Goal: Task Accomplishment & Management: Use online tool/utility

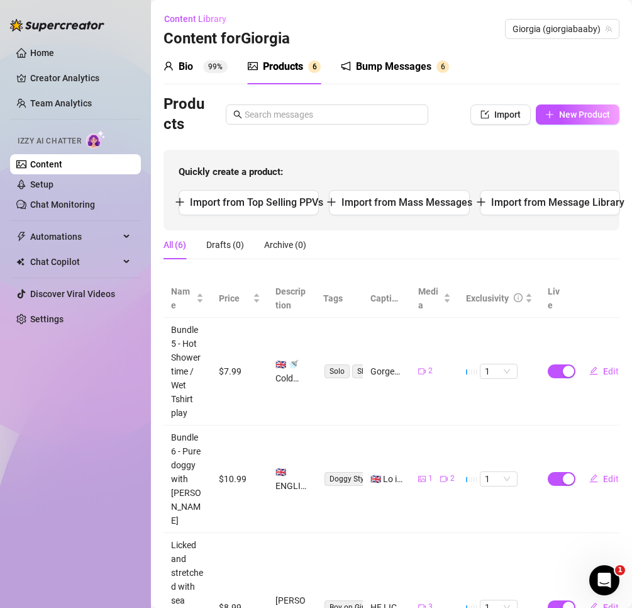
drag, startPoint x: 0, startPoint y: 0, endPoint x: 468, endPoint y: 572, distance: 739.4
click at [468, 572] on td "1" at bounding box center [500, 607] width 82 height 149
click at [405, 207] on span "Import from Mass Messages" at bounding box center [407, 202] width 131 height 12
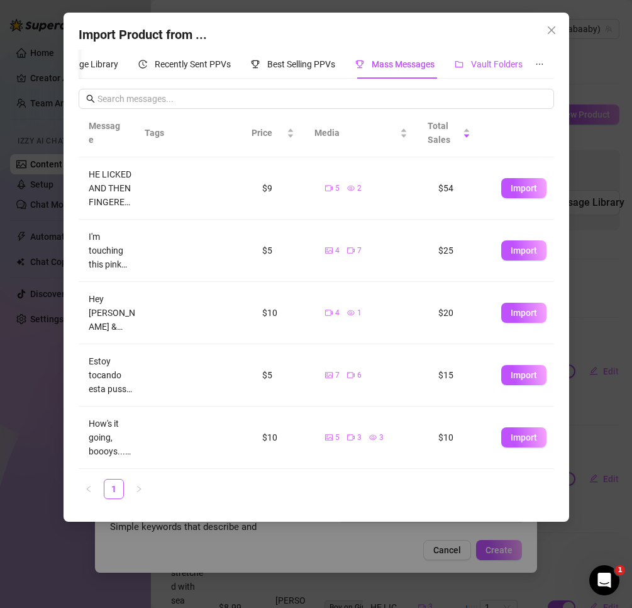
click at [518, 65] on div "Vault Folders" at bounding box center [489, 64] width 68 height 14
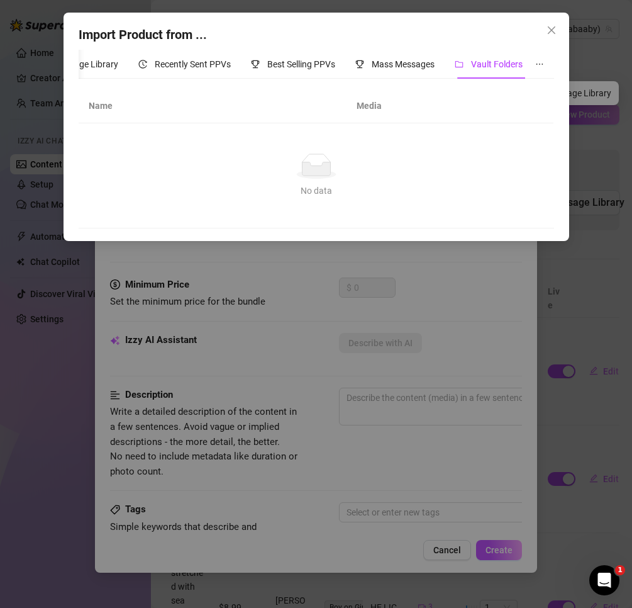
click at [535, 61] on icon "ellipsis" at bounding box center [539, 64] width 8 height 8
click at [538, 64] on icon "ellipsis" at bounding box center [539, 64] width 8 height 8
drag, startPoint x: 166, startPoint y: 62, endPoint x: 332, endPoint y: 65, distance: 166.1
click at [332, 65] on div "My Message Library Recently Sent PPVs Best Selling PPVs Mass Messages Vault Fol…" at bounding box center [272, 64] width 499 height 29
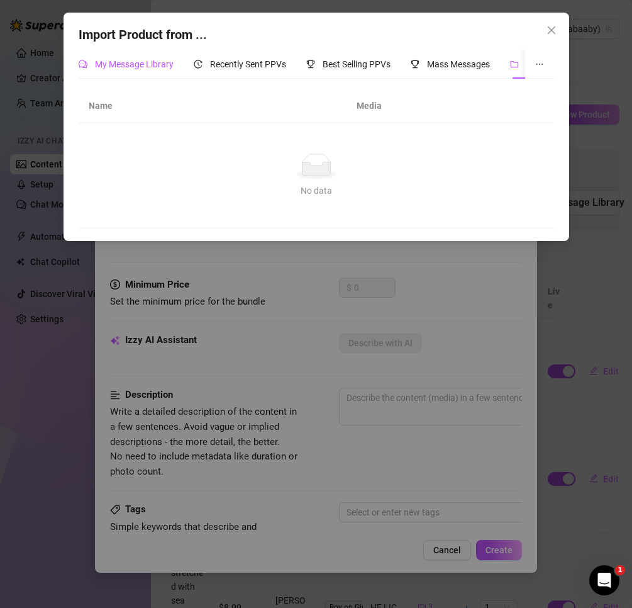
click at [95, 66] on span "My Message Library" at bounding box center [134, 64] width 79 height 10
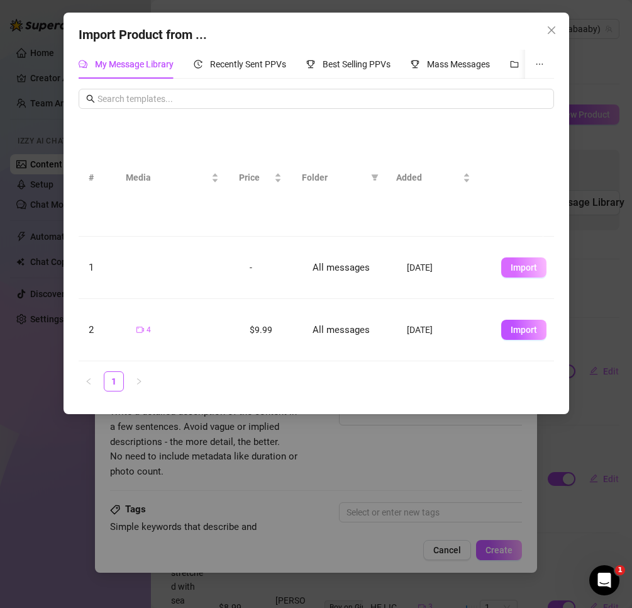
click at [517, 272] on span "Import" at bounding box center [524, 267] width 26 height 10
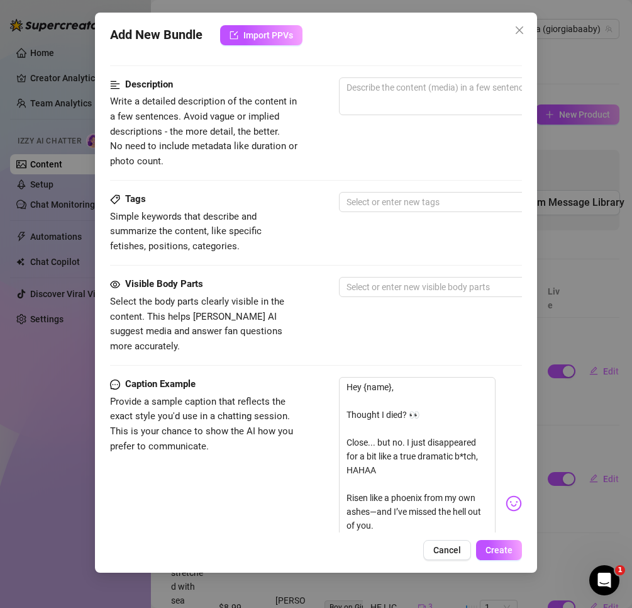
scroll to position [189, 0]
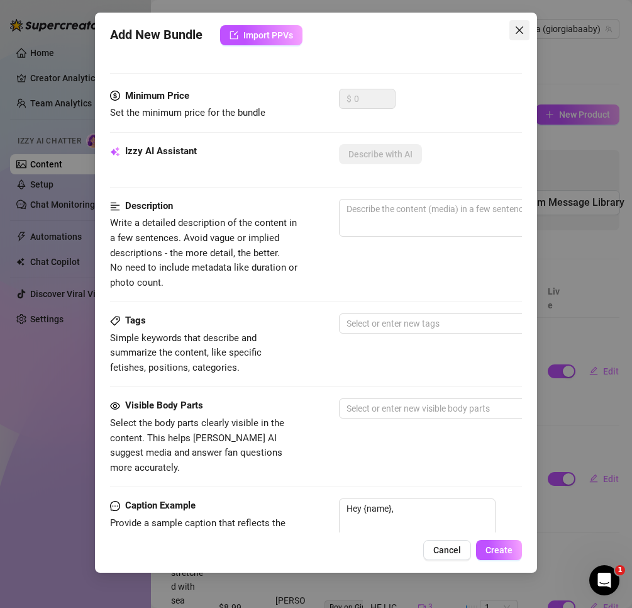
click at [515, 27] on icon "close" at bounding box center [520, 30] width 10 height 10
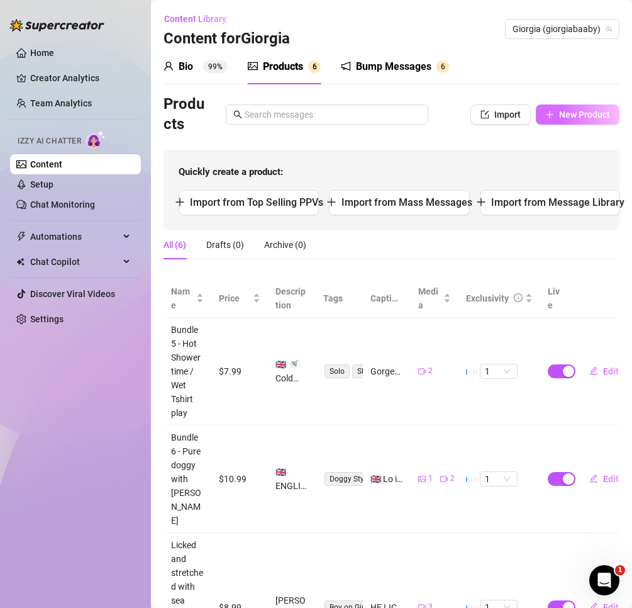
click at [542, 104] on button "New Product" at bounding box center [578, 114] width 84 height 20
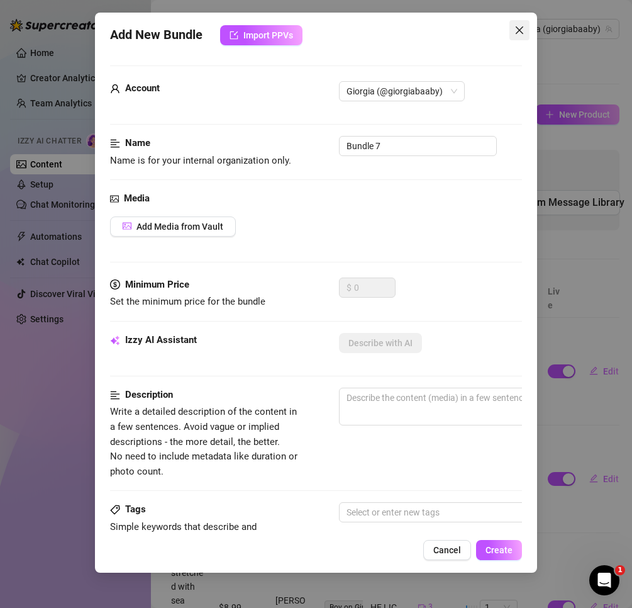
click at [523, 22] on button "Close" at bounding box center [520, 30] width 20 height 20
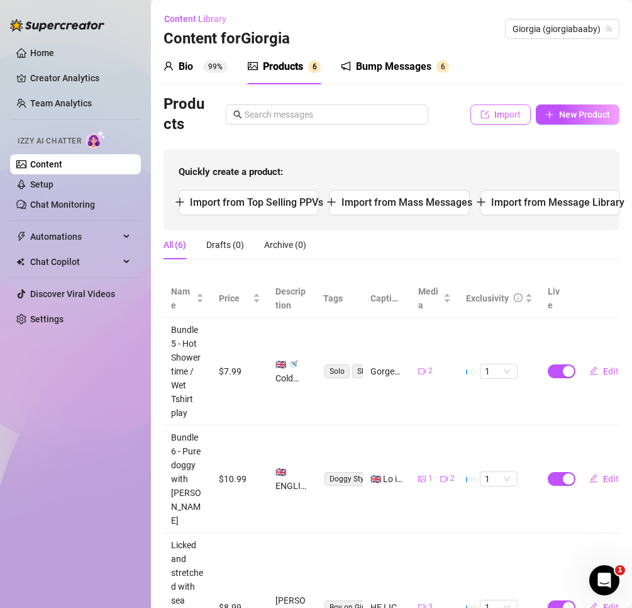
click at [497, 108] on button "Import" at bounding box center [501, 114] width 60 height 20
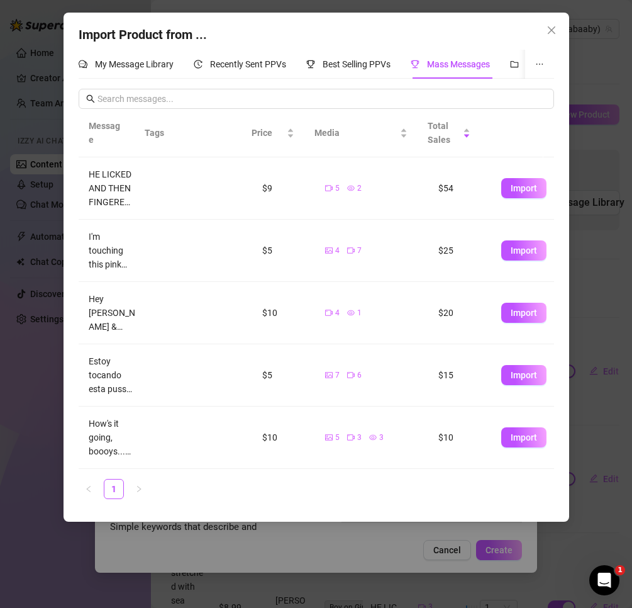
click at [516, 362] on td "Import" at bounding box center [522, 375] width 63 height 62
click at [513, 375] on span "Import" at bounding box center [524, 375] width 26 height 10
type textarea "Estoy tocando esta pussy rosadita por ti bebé 🥴 te necesito tanto 🤙🍑 estoy mojá…"
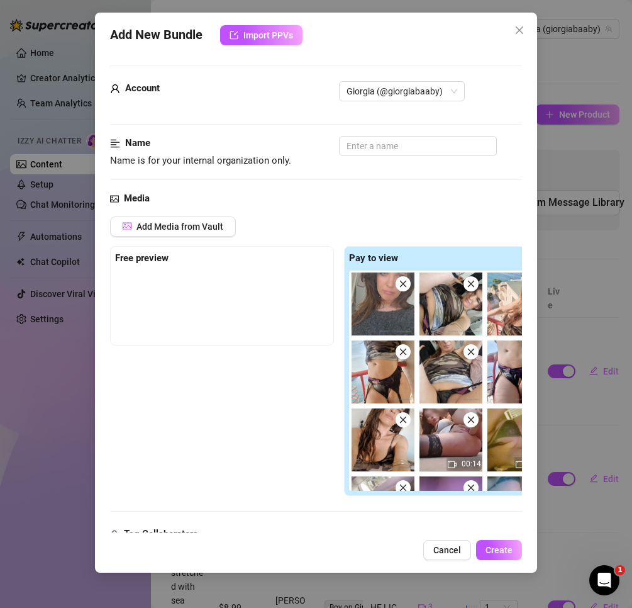
scroll to position [0, 0]
click at [445, 195] on div "Media" at bounding box center [316, 198] width 413 height 15
click at [443, 550] on span "Cancel" at bounding box center [447, 550] width 28 height 10
